Goal: Transaction & Acquisition: Subscribe to service/newsletter

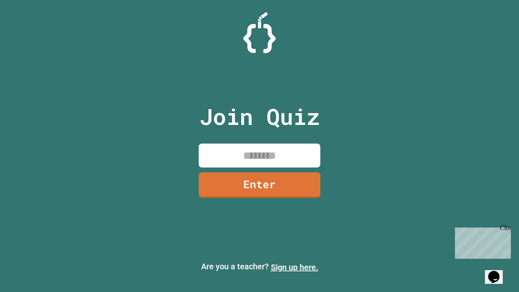
click at [295, 267] on link "Sign up here." at bounding box center [294, 267] width 47 height 10
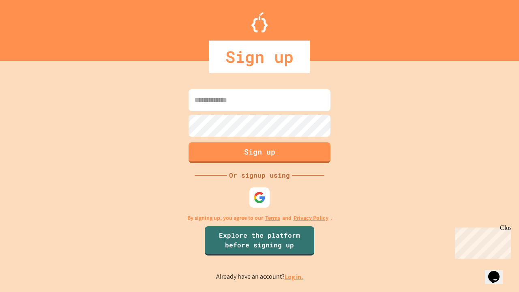
click at [295, 277] on link "Log in." at bounding box center [294, 277] width 19 height 9
